Goal: Information Seeking & Learning: Learn about a topic

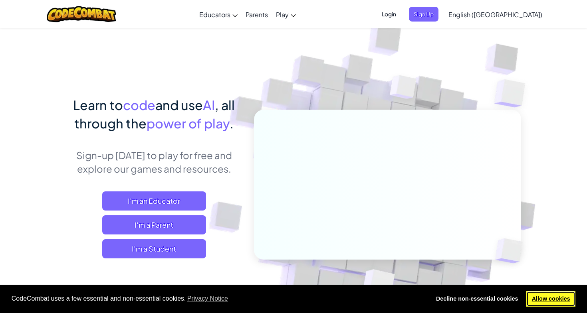
click at [540, 297] on link "Allow cookies" at bounding box center [550, 299] width 49 height 16
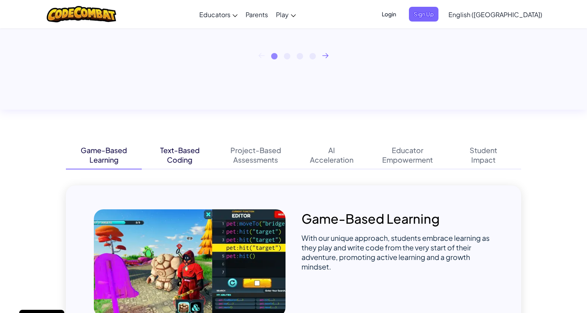
scroll to position [429, 0]
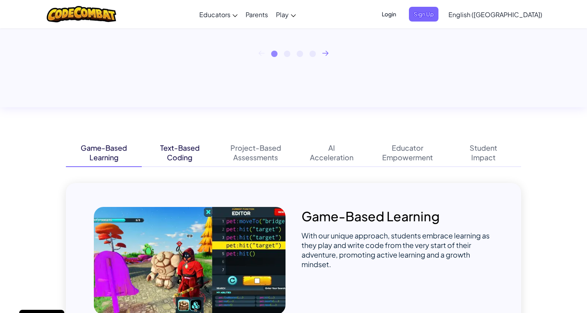
click at [183, 155] on div "Coding" at bounding box center [180, 158] width 26 height 10
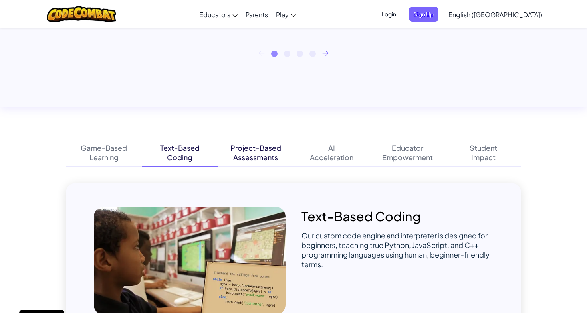
click at [233, 156] on div "Assessments" at bounding box center [255, 158] width 45 height 10
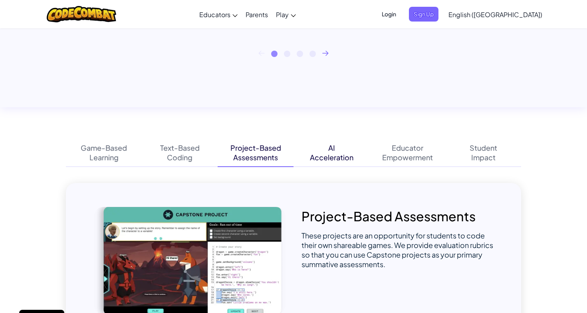
click at [320, 154] on div "Acceleration" at bounding box center [332, 158] width 44 height 10
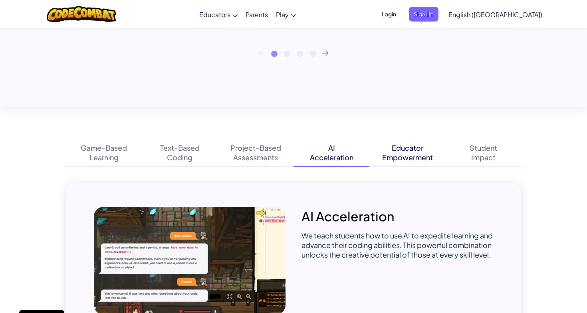
click at [390, 156] on div "Empowerment" at bounding box center [407, 158] width 51 height 10
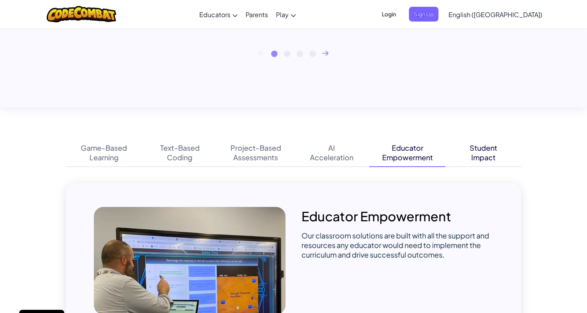
click at [460, 160] on div "Student Impact" at bounding box center [483, 153] width 76 height 28
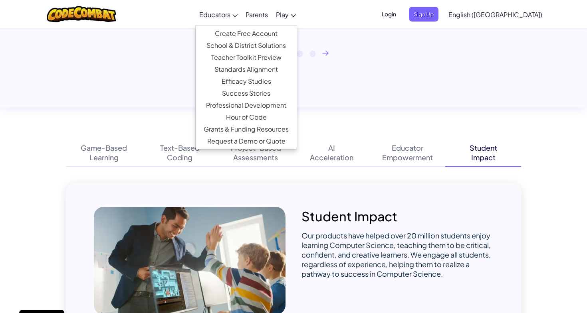
click at [241, 22] on link "Educators" at bounding box center [218, 15] width 46 height 22
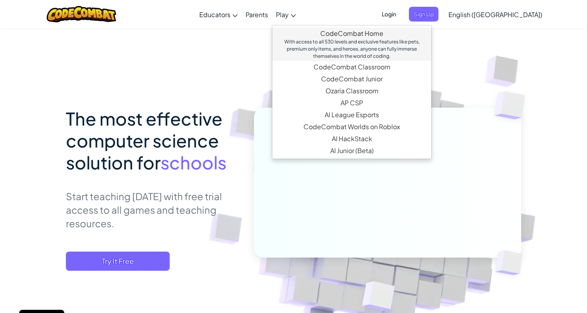
click at [351, 33] on link "CodeCombat Home With access to all 530 levels and exclusive features like pets,…" at bounding box center [351, 45] width 159 height 34
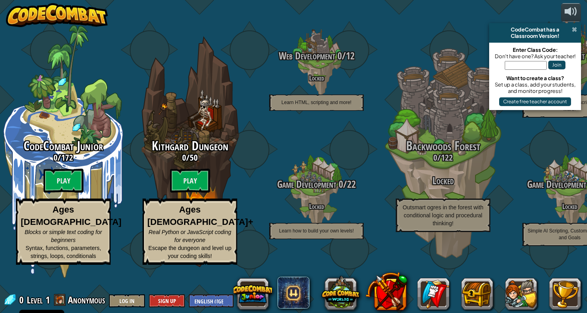
click at [573, 29] on span at bounding box center [574, 29] width 5 height 6
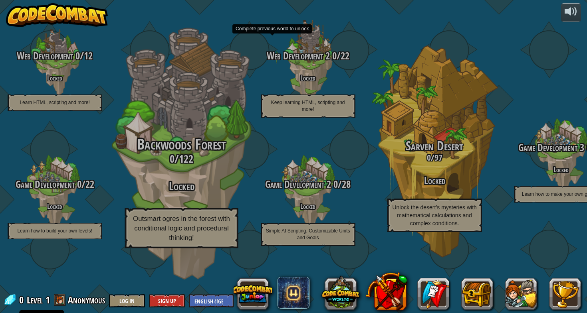
click at [195, 194] on div "Backwoods Forest 0 / 122 Locked Outsmart ogres in the forest with conditional l…" at bounding box center [181, 193] width 152 height 112
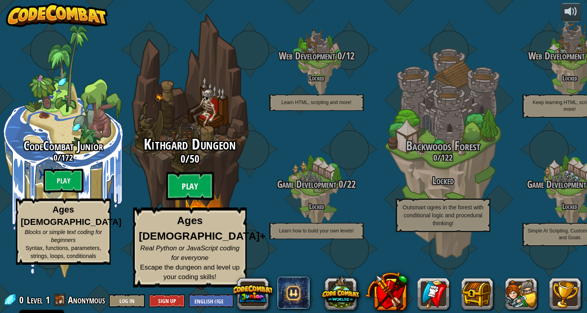
click at [188, 201] on btn "Play" at bounding box center [190, 186] width 48 height 29
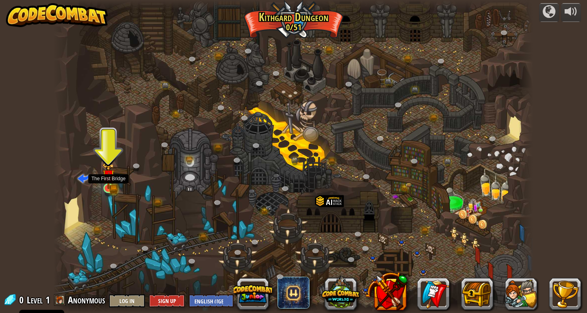
click at [109, 189] on img at bounding box center [108, 175] width 12 height 27
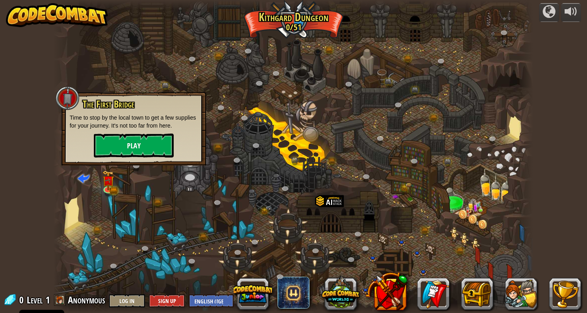
click at [141, 150] on button "Play" at bounding box center [134, 146] width 80 height 24
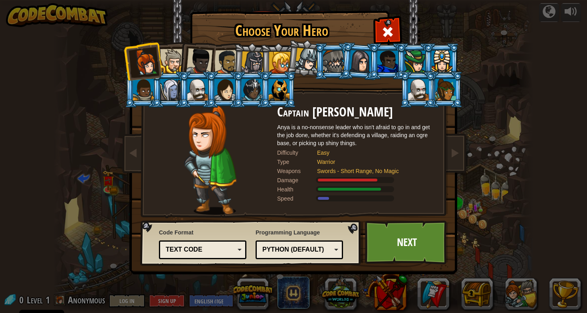
click at [216, 249] on div "Text code" at bounding box center [200, 249] width 69 height 9
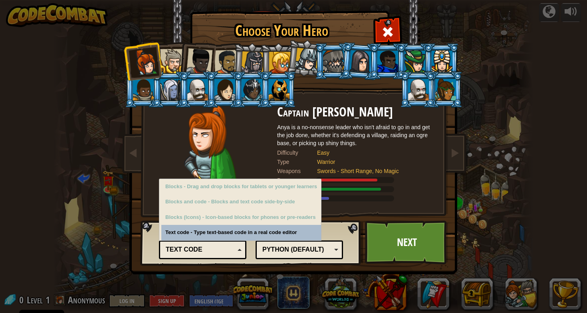
click at [216, 249] on div "Text code" at bounding box center [200, 249] width 69 height 9
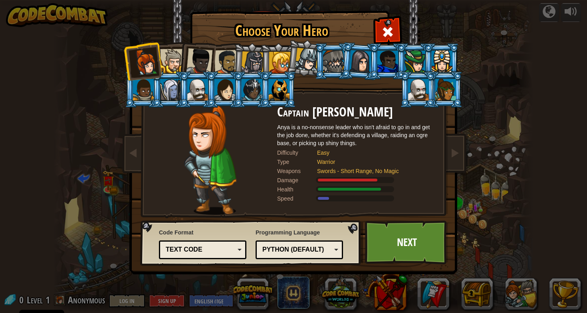
click at [273, 249] on div "Python (Default)" at bounding box center [296, 249] width 69 height 9
click at [298, 231] on div "Programming Language Python (Default) JavaScript Lua C++ Java (Experimental) Py…" at bounding box center [298, 244] width 87 height 35
click at [299, 247] on div "Python (Default)" at bounding box center [296, 249] width 69 height 9
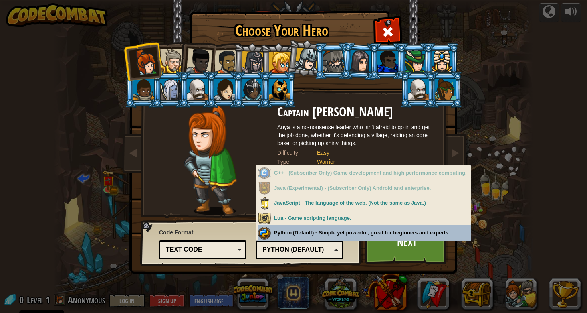
click at [299, 247] on div "Python (Default)" at bounding box center [296, 249] width 69 height 9
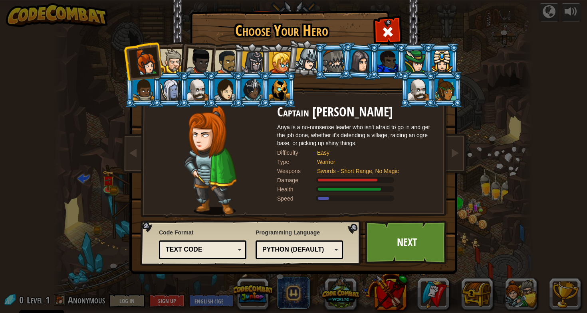
click at [299, 247] on div "Python (Default)" at bounding box center [296, 249] width 69 height 9
click at [404, 238] on link "Next" at bounding box center [406, 243] width 83 height 44
